Goal: Find specific page/section: Find specific page/section

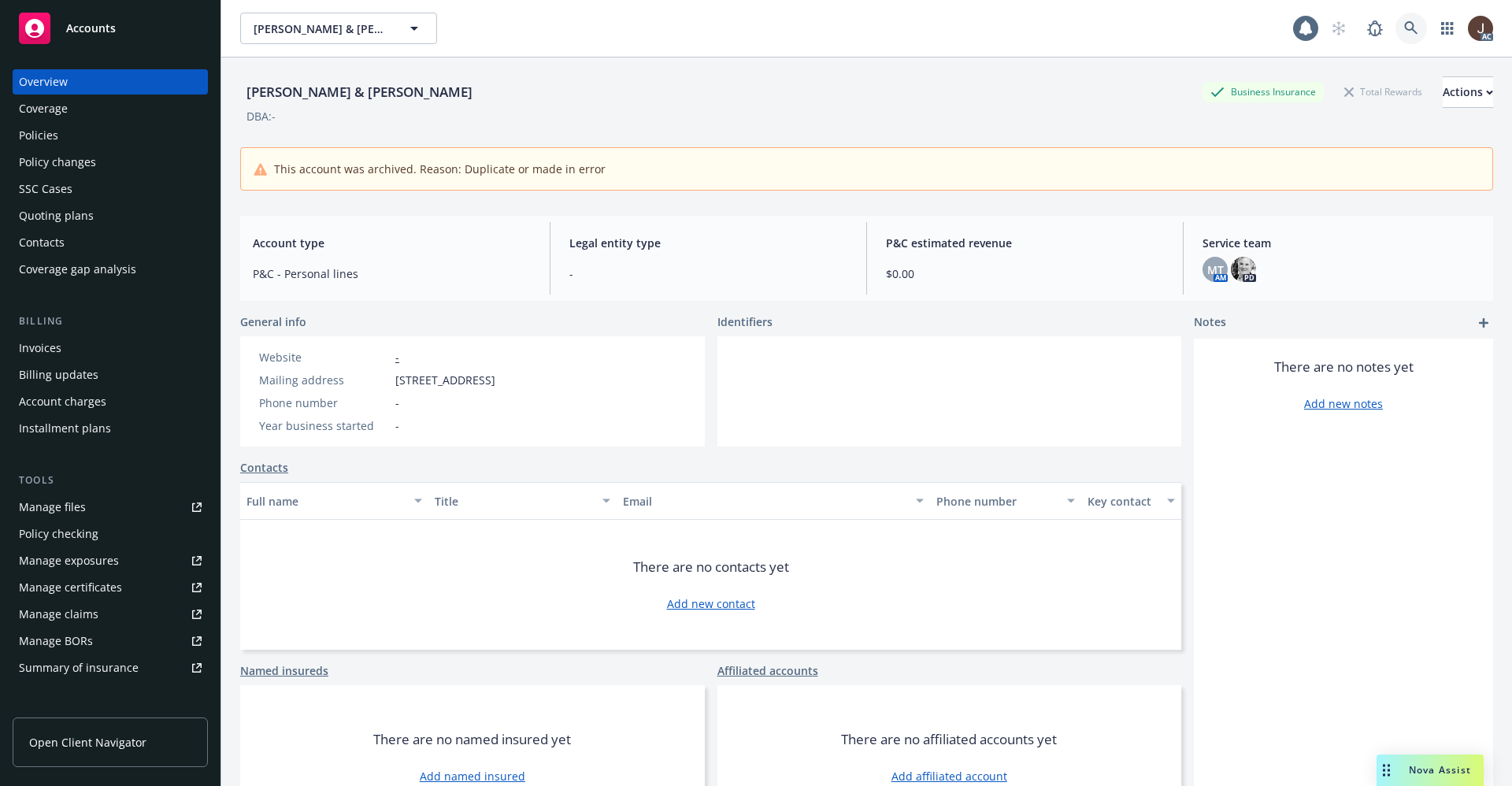
click at [1404, 28] on icon at bounding box center [1411, 28] width 14 height 14
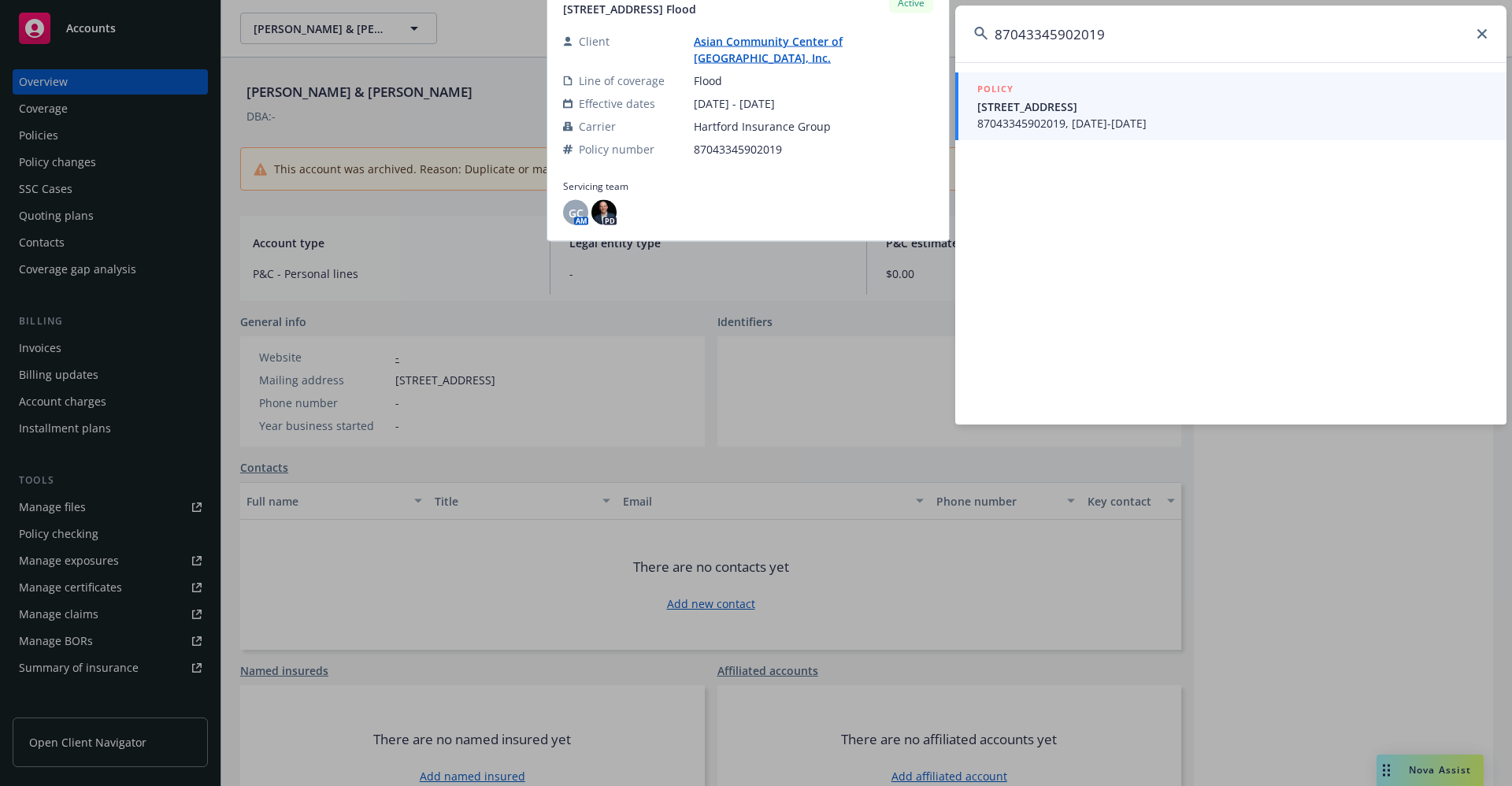
type input "87043345902019"
click at [751, 45] on link "Asian Community Center of [GEOGRAPHIC_DATA], Inc." at bounding box center [768, 49] width 149 height 32
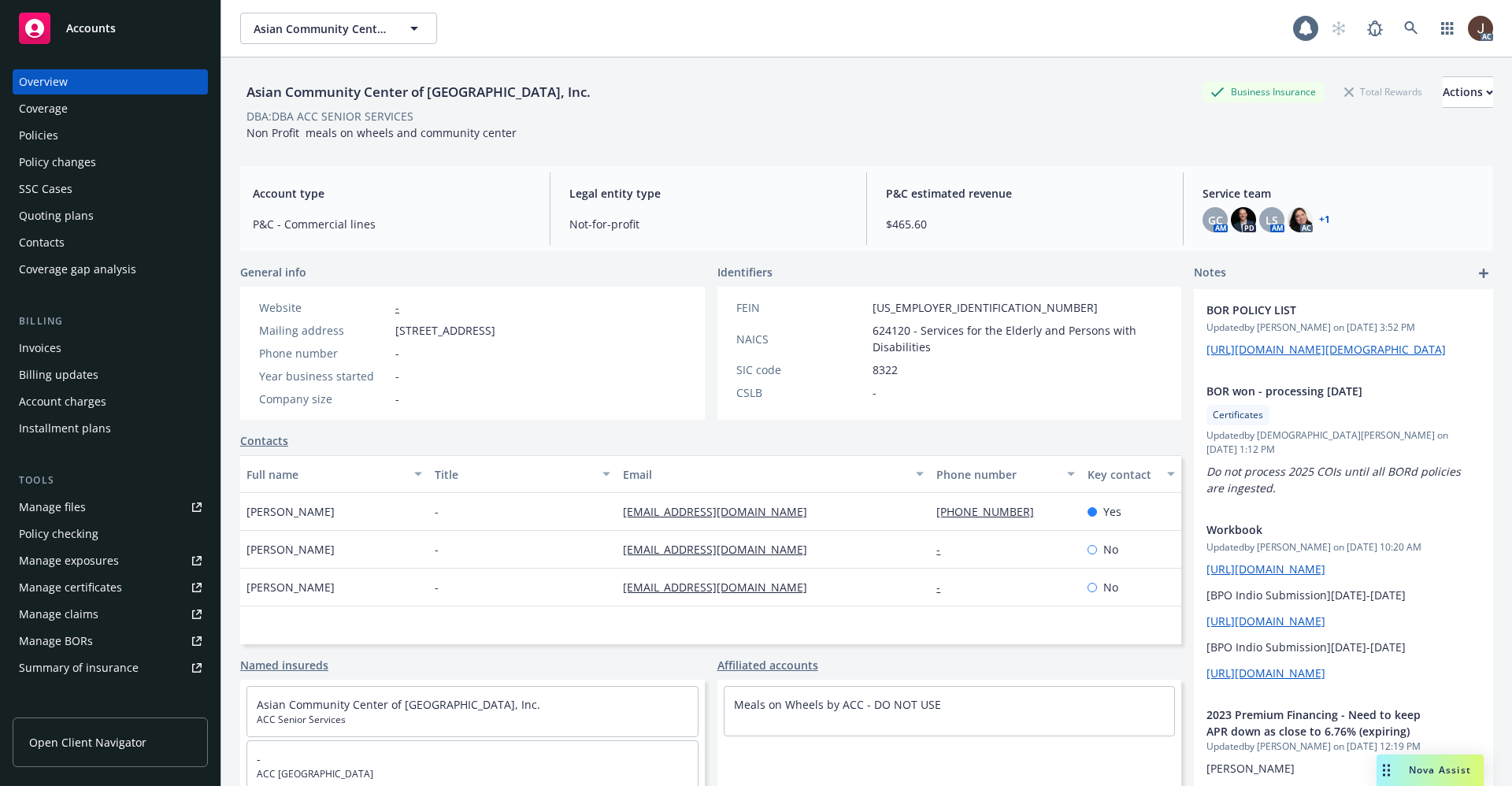
click at [34, 135] on div "Policies" at bounding box center [38, 136] width 39 height 25
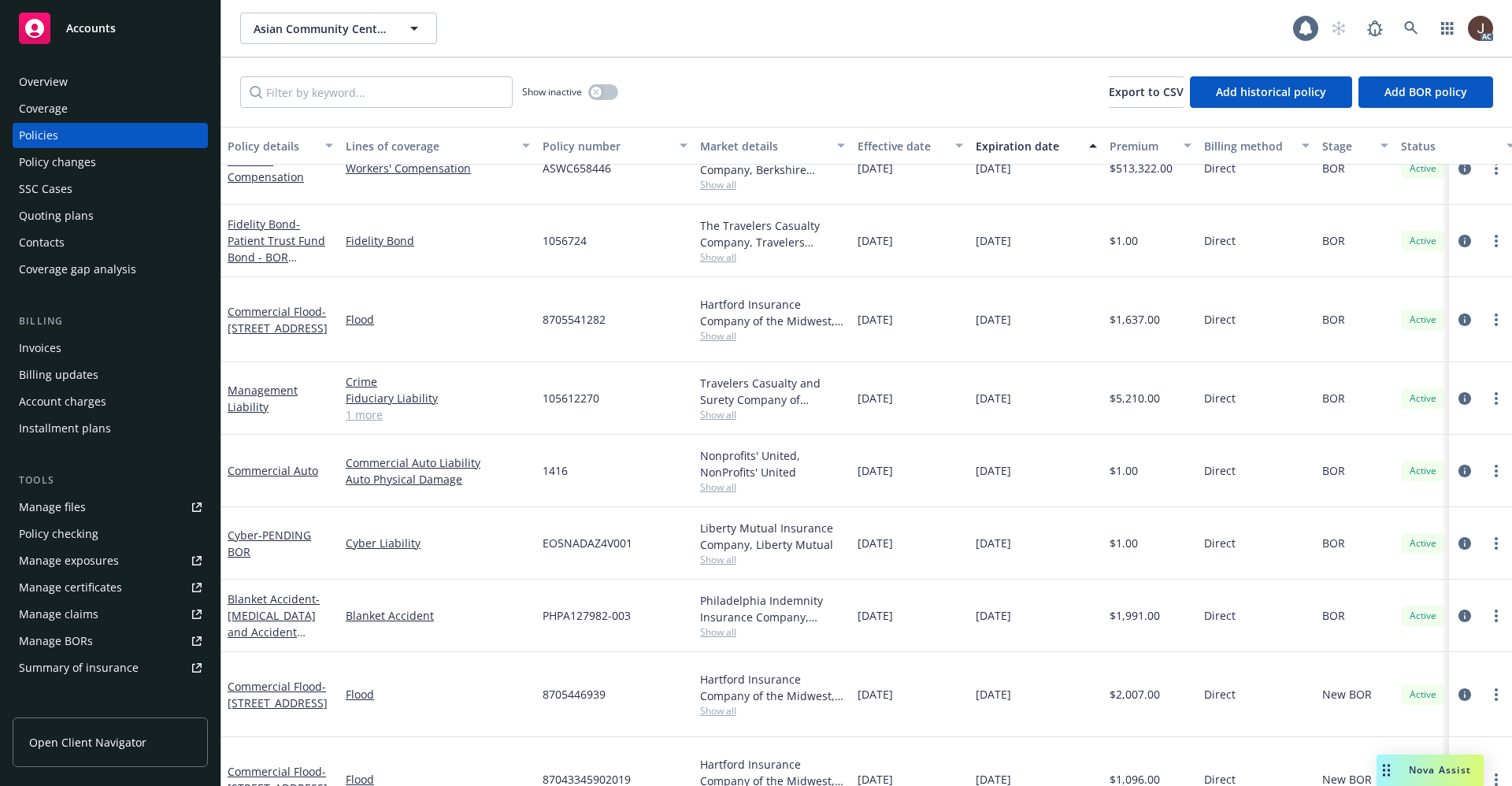
scroll to position [391, 0]
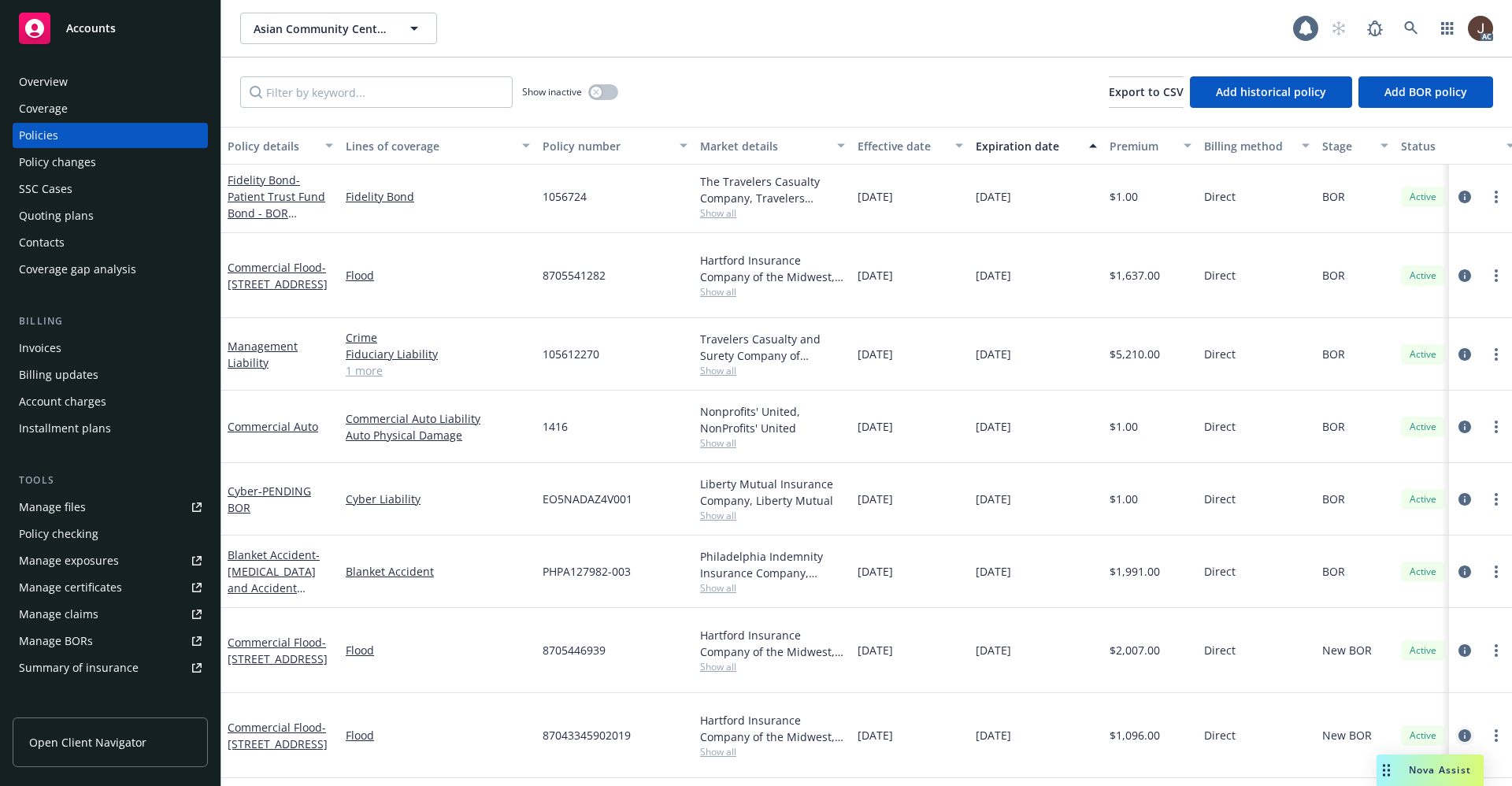
click at [1459, 729] on icon "circleInformation" at bounding box center [1465, 735] width 13 height 13
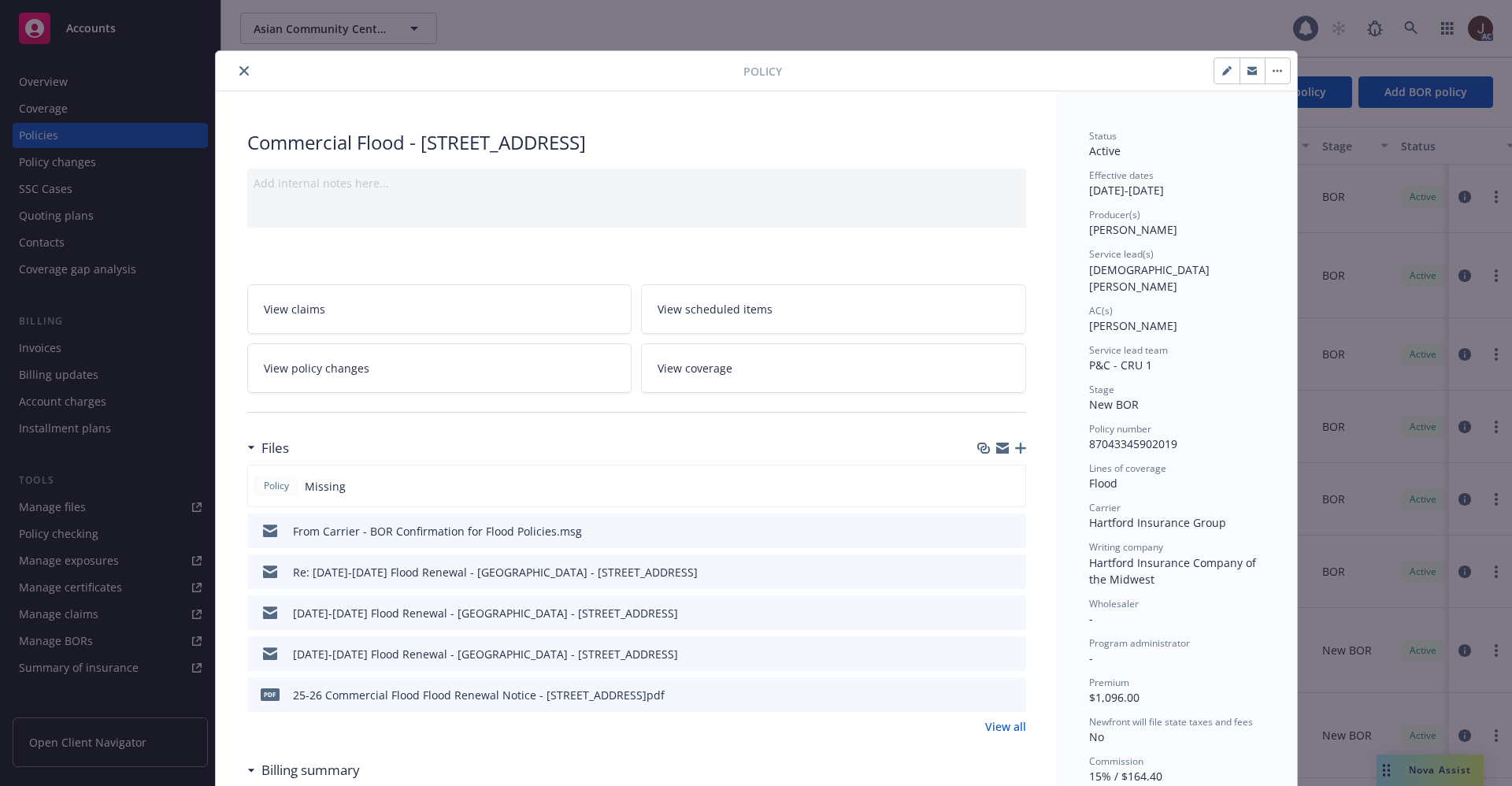
click at [239, 73] on icon "close" at bounding box center [244, 71] width 9 height 9
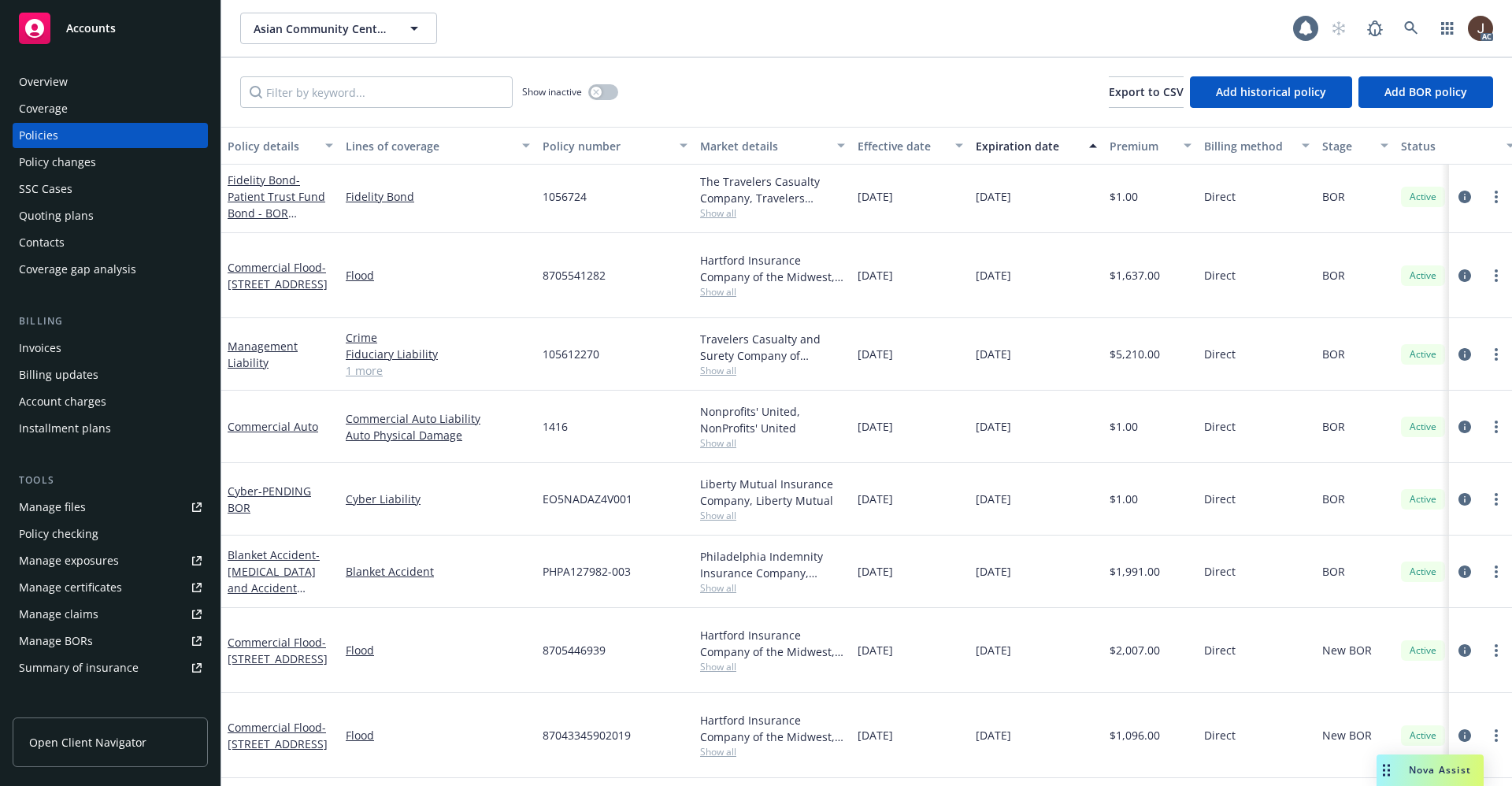
click at [738, 38] on div "Asian Community Center of [GEOGRAPHIC_DATA], Inc. Asian Community Center of [GE…" at bounding box center [766, 28] width 1053 height 32
click at [1409, 21] on icon at bounding box center [1411, 28] width 14 height 14
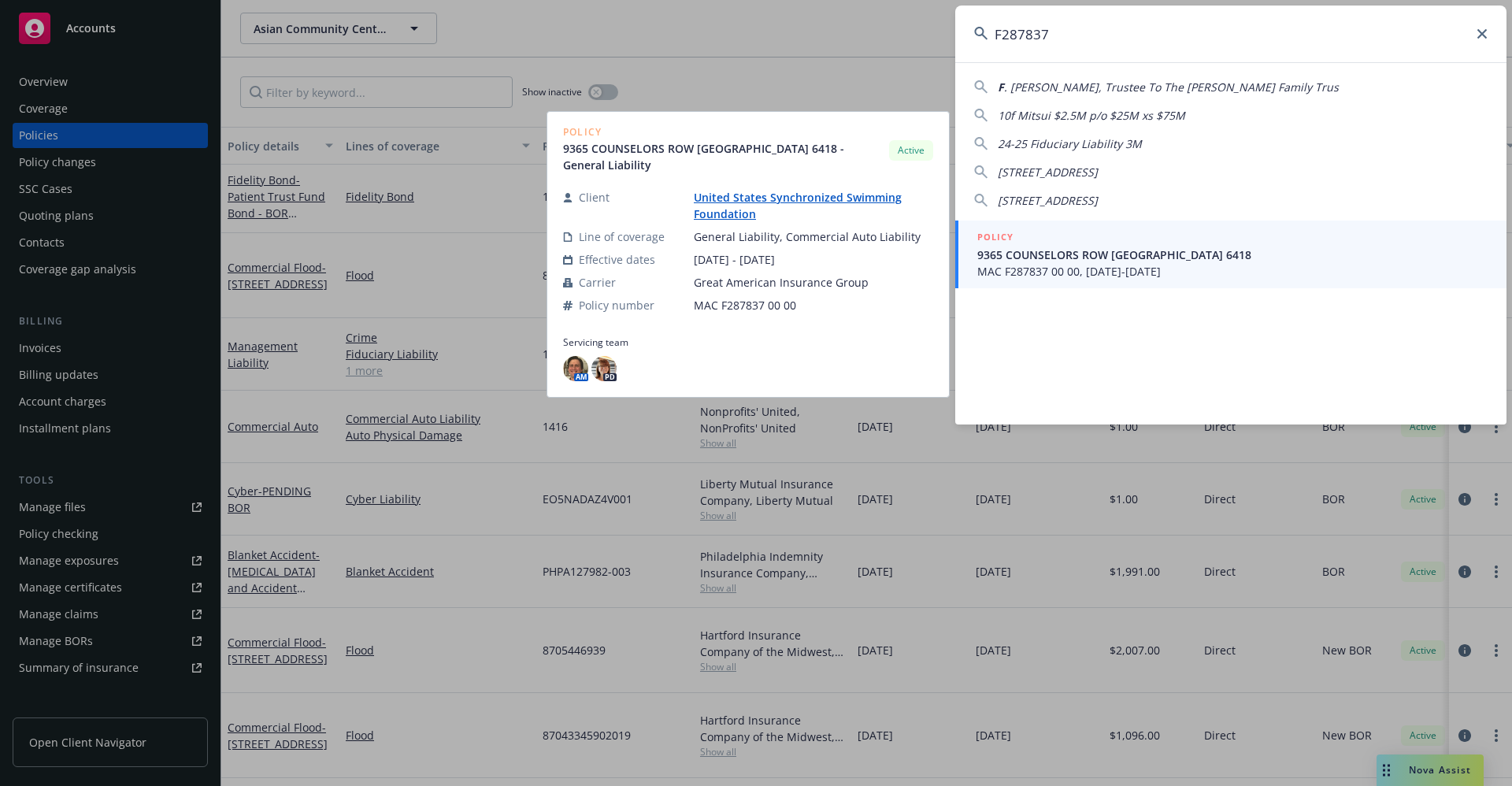
type input "F287837"
click at [1151, 251] on span "9365 COUNSELORS ROW [GEOGRAPHIC_DATA] 6418" at bounding box center [1232, 254] width 510 height 16
